Goal: Information Seeking & Learning: Learn about a topic

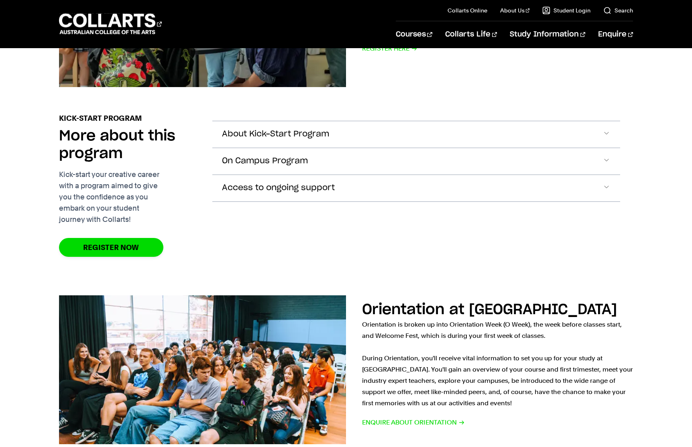
scroll to position [461, 0]
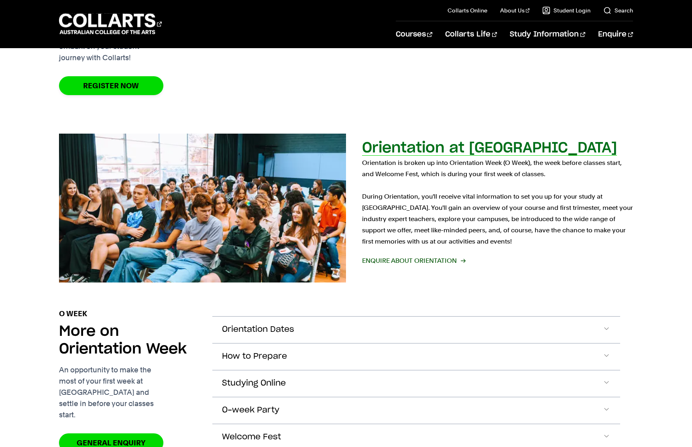
click at [422, 255] on span "Enquire about Orientation" at bounding box center [413, 260] width 103 height 11
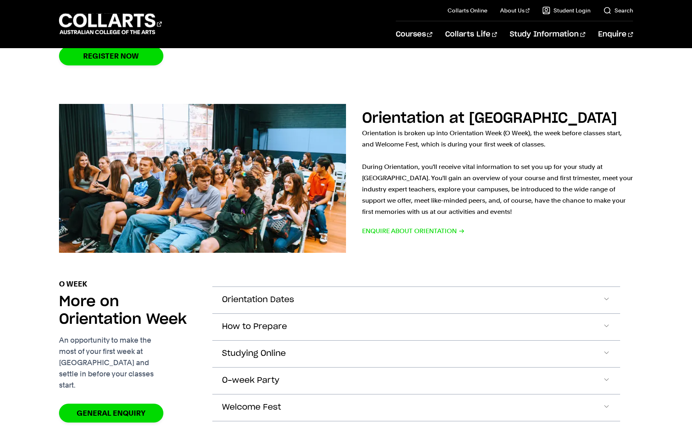
scroll to position [606, 0]
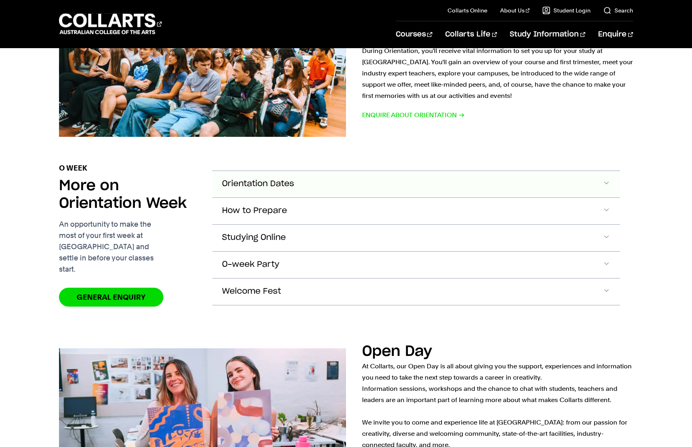
click at [318, 171] on button "Orientation Dates" at bounding box center [416, 184] width 408 height 26
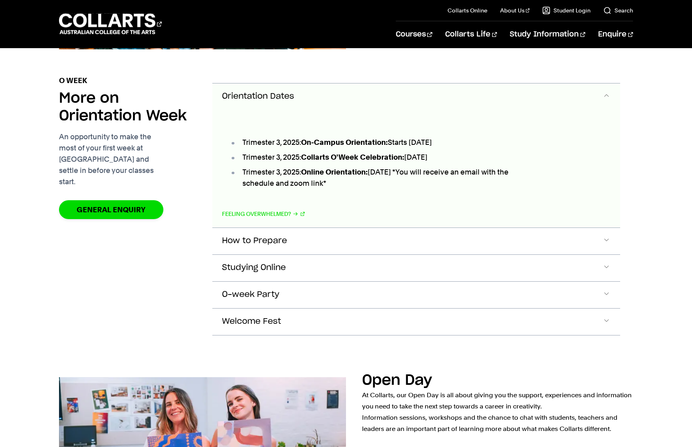
scroll to position [694, 0]
click at [400, 88] on button "Orientation Dates" at bounding box center [416, 97] width 408 height 26
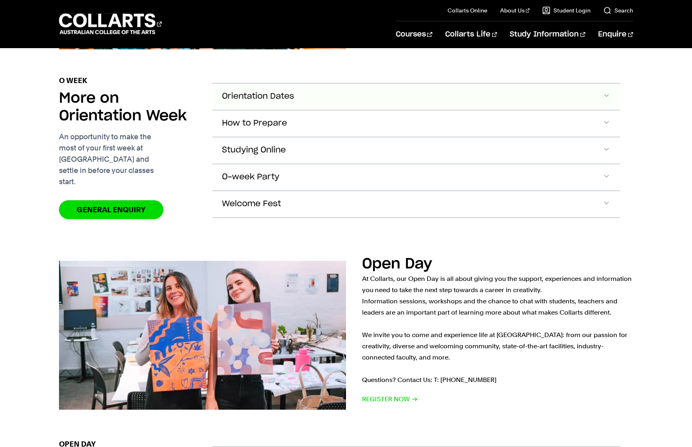
click at [400, 88] on button "Orientation Dates" at bounding box center [416, 97] width 408 height 26
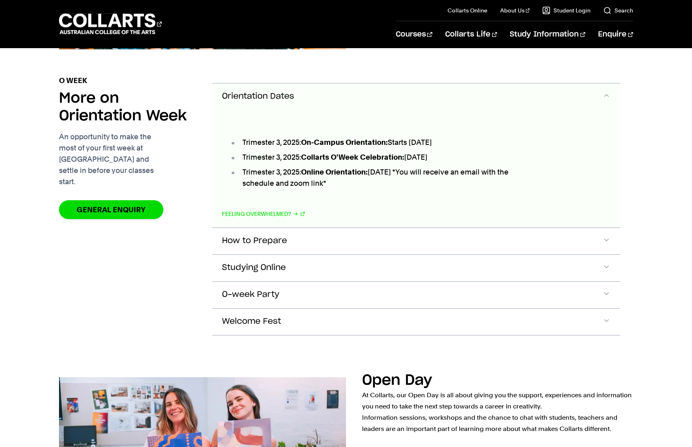
click at [371, 85] on button "Orientation Dates" at bounding box center [416, 97] width 408 height 26
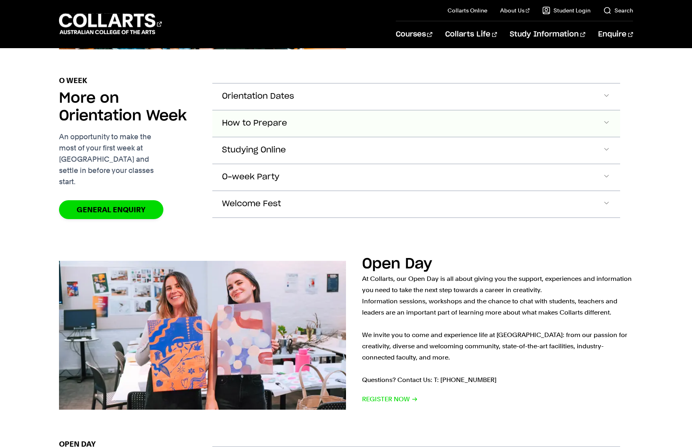
click at [298, 115] on button "How to Prepare" at bounding box center [416, 123] width 408 height 26
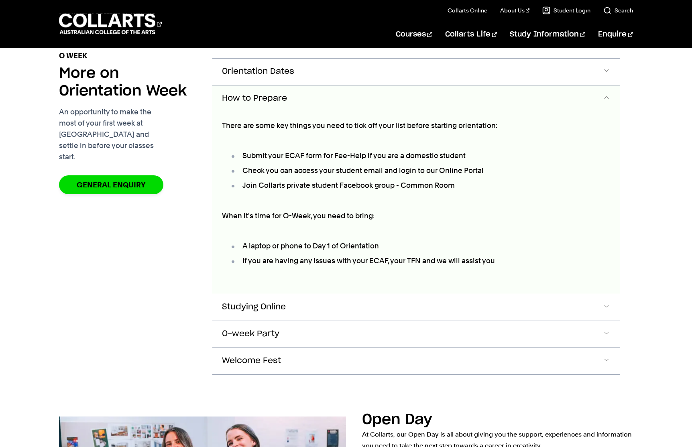
scroll to position [721, 0]
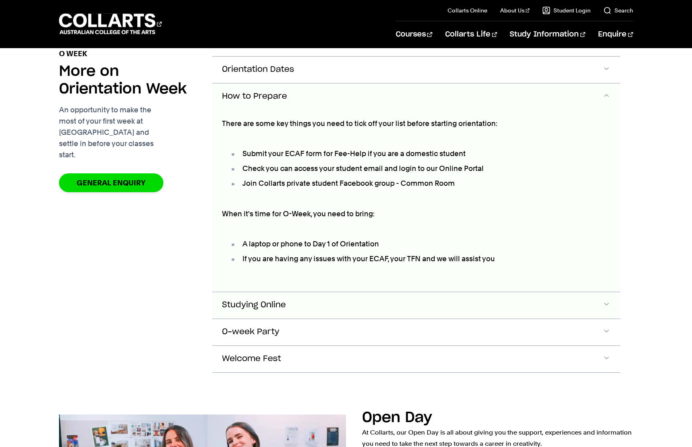
click at [328, 294] on button "Studying Online" at bounding box center [416, 305] width 408 height 26
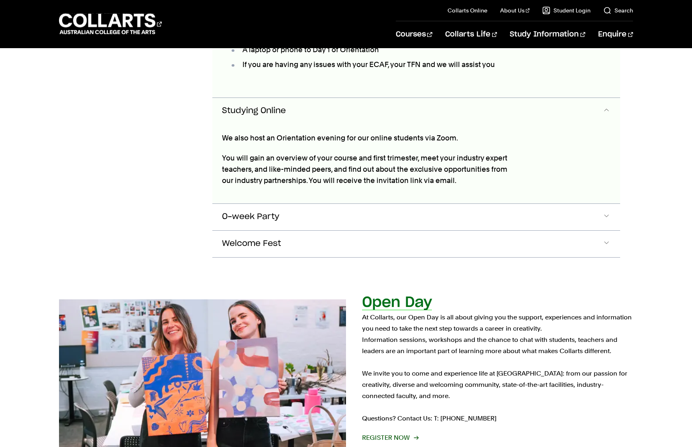
scroll to position [929, 0]
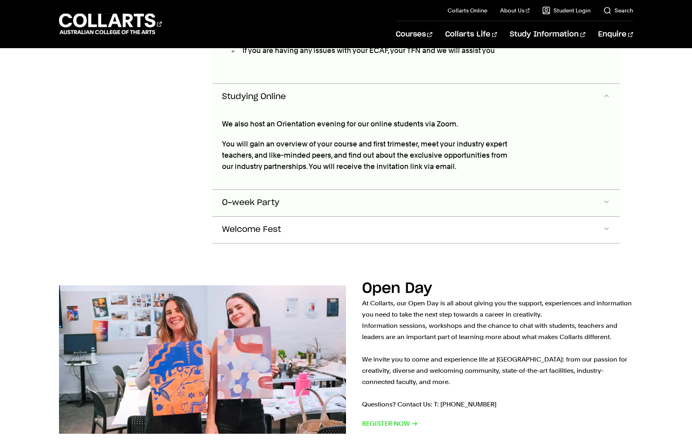
click at [342, 196] on button "O-week Party" at bounding box center [416, 203] width 408 height 26
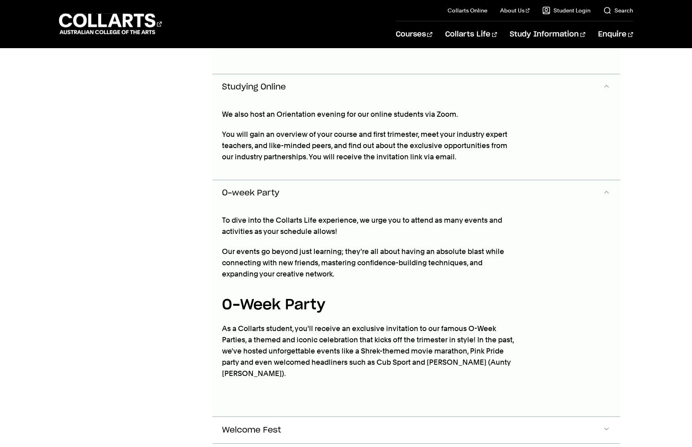
scroll to position [959, 0]
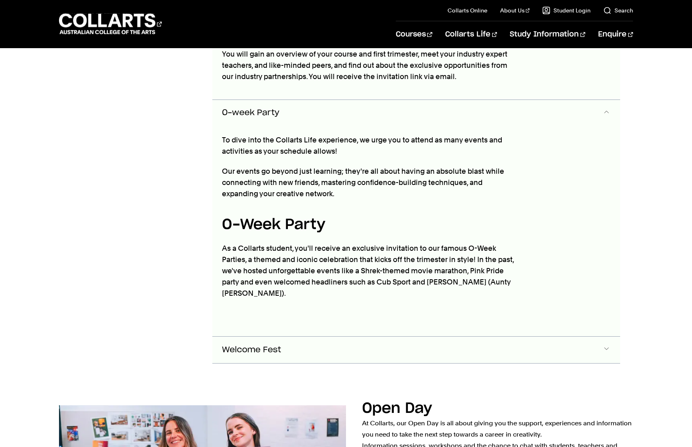
click at [377, 337] on button "Welcome Fest" at bounding box center [416, 350] width 408 height 26
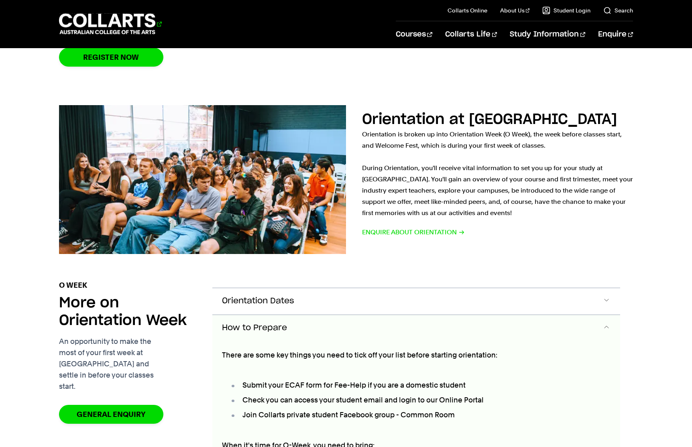
scroll to position [469, 0]
